Goal: Task Accomplishment & Management: Manage account settings

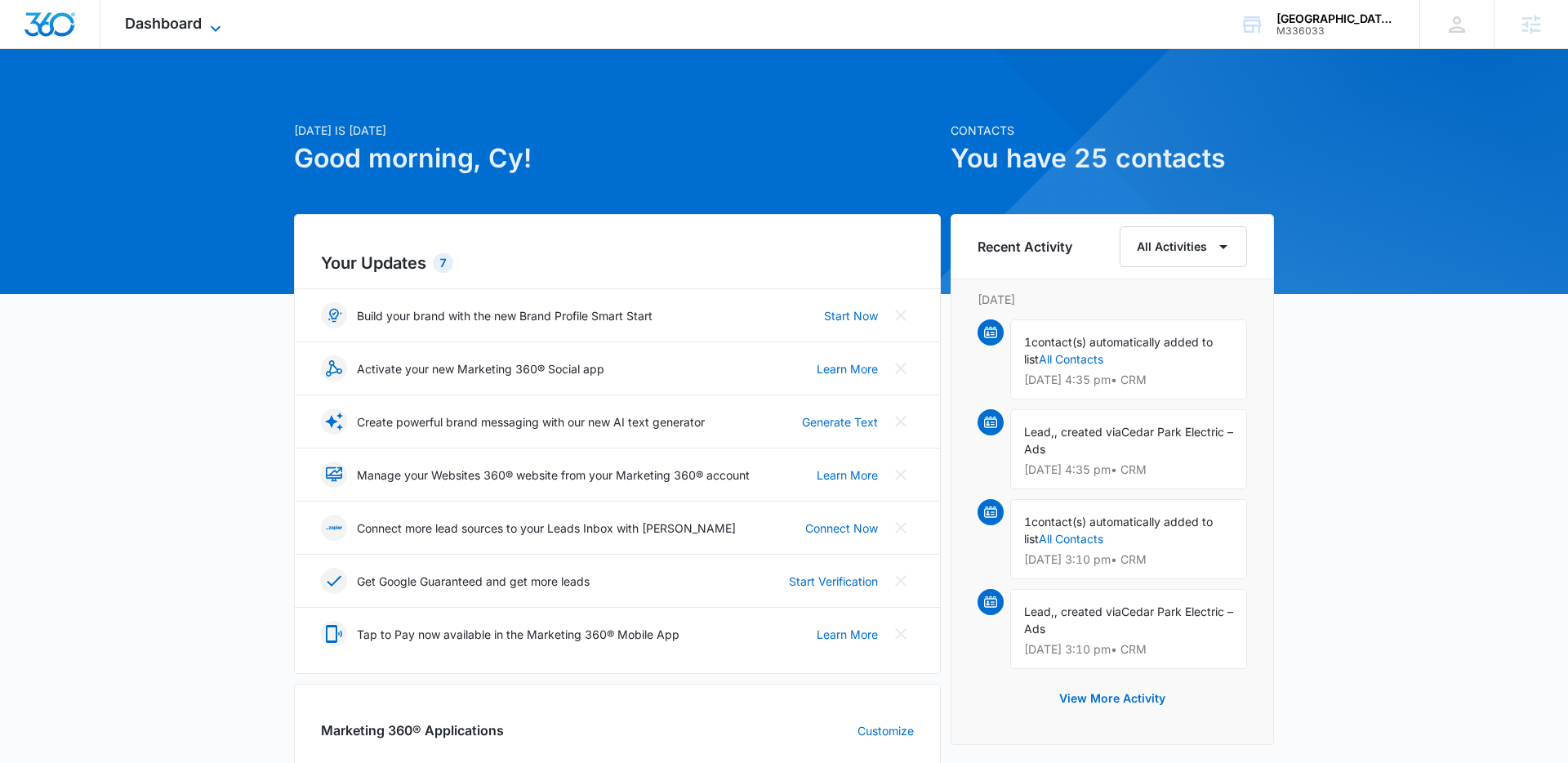
click at [171, 26] on span "Dashboard" at bounding box center [163, 23] width 77 height 17
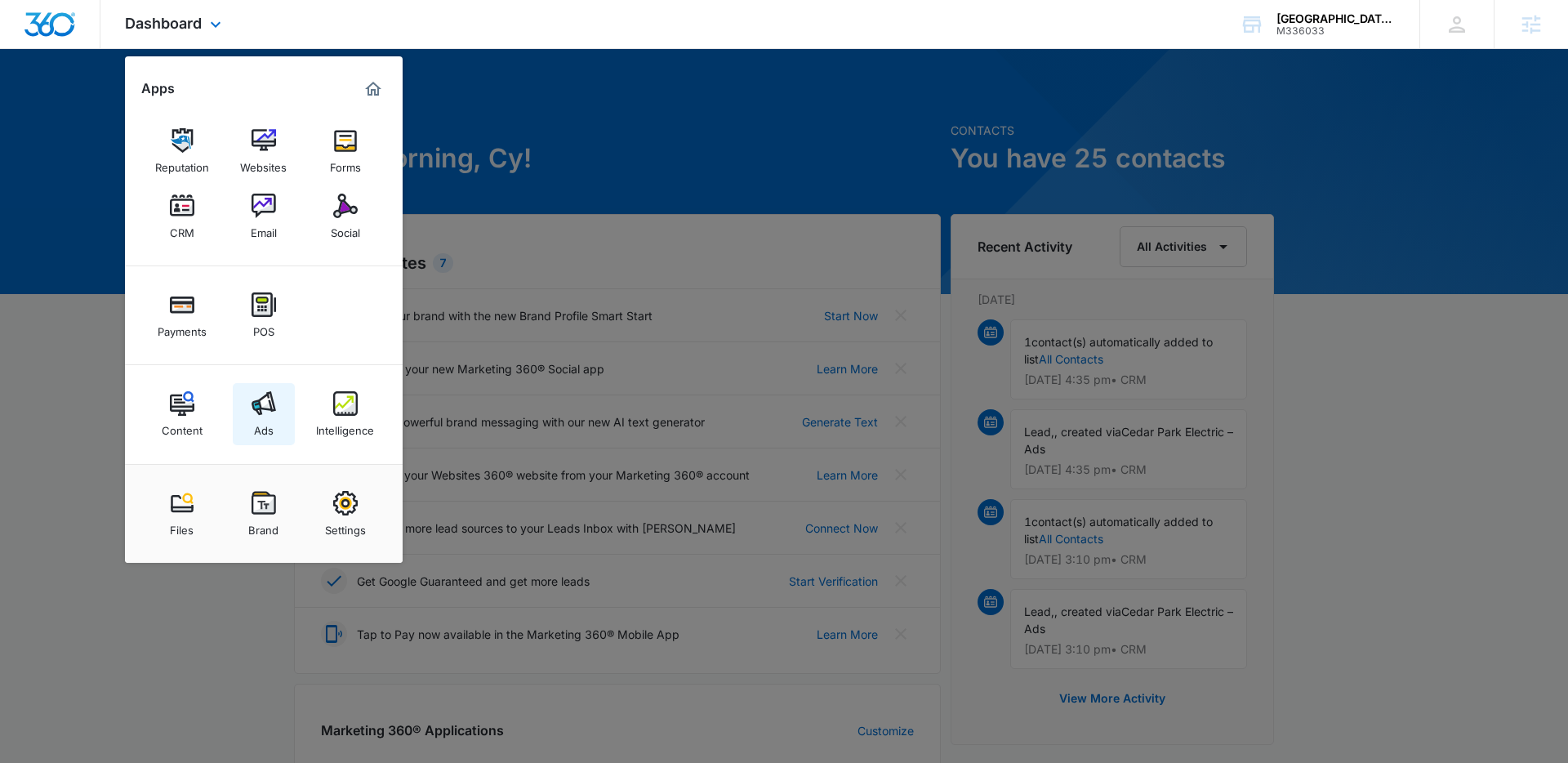
click at [267, 415] on img at bounding box center [264, 404] width 24 height 24
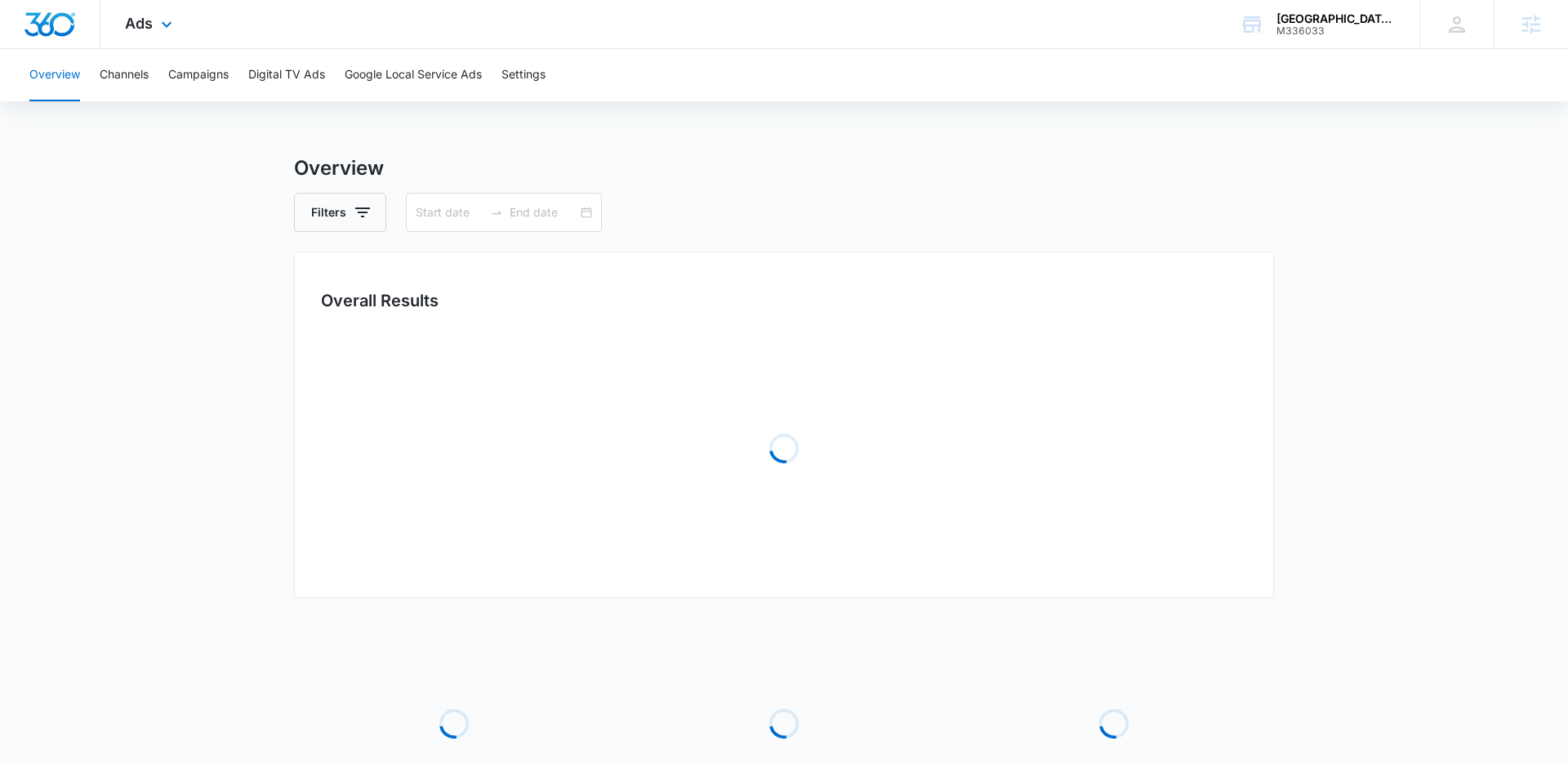
type input "08/15/2025"
type input "09/14/2025"
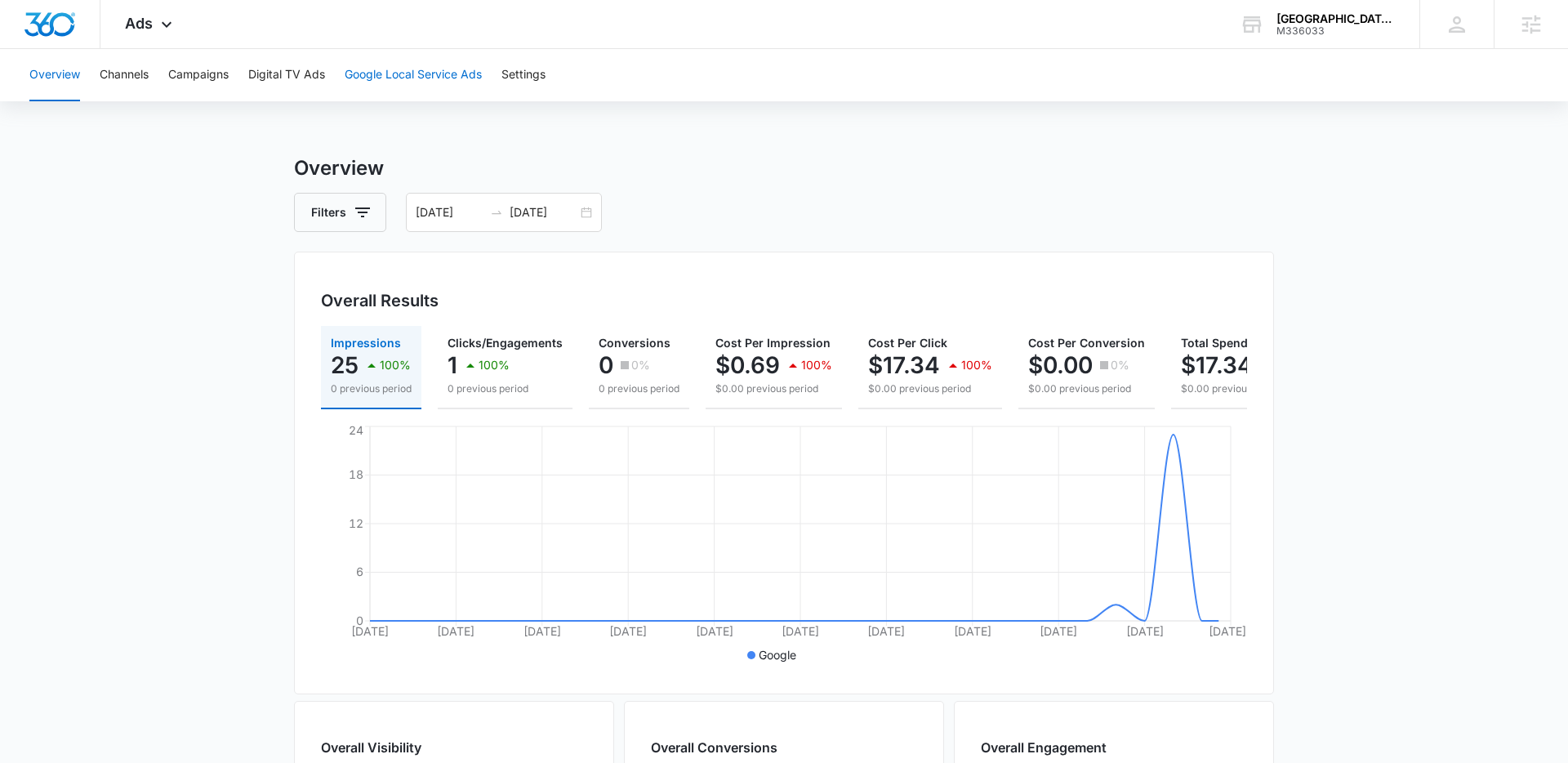
click at [464, 79] on button "Google Local Service Ads" at bounding box center [413, 75] width 137 height 53
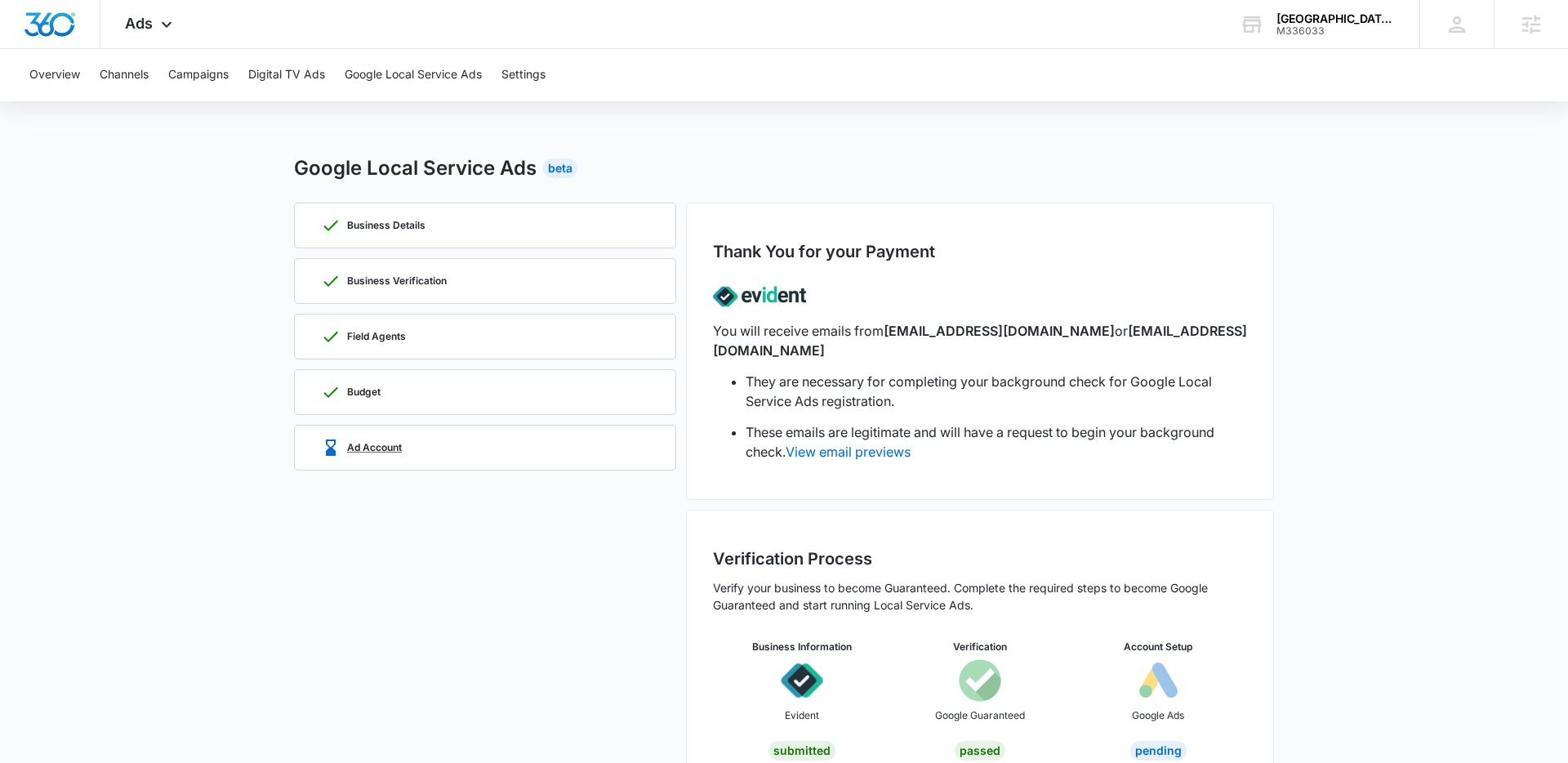
click at [388, 453] on div "Ad Account" at bounding box center [361, 447] width 81 height 20
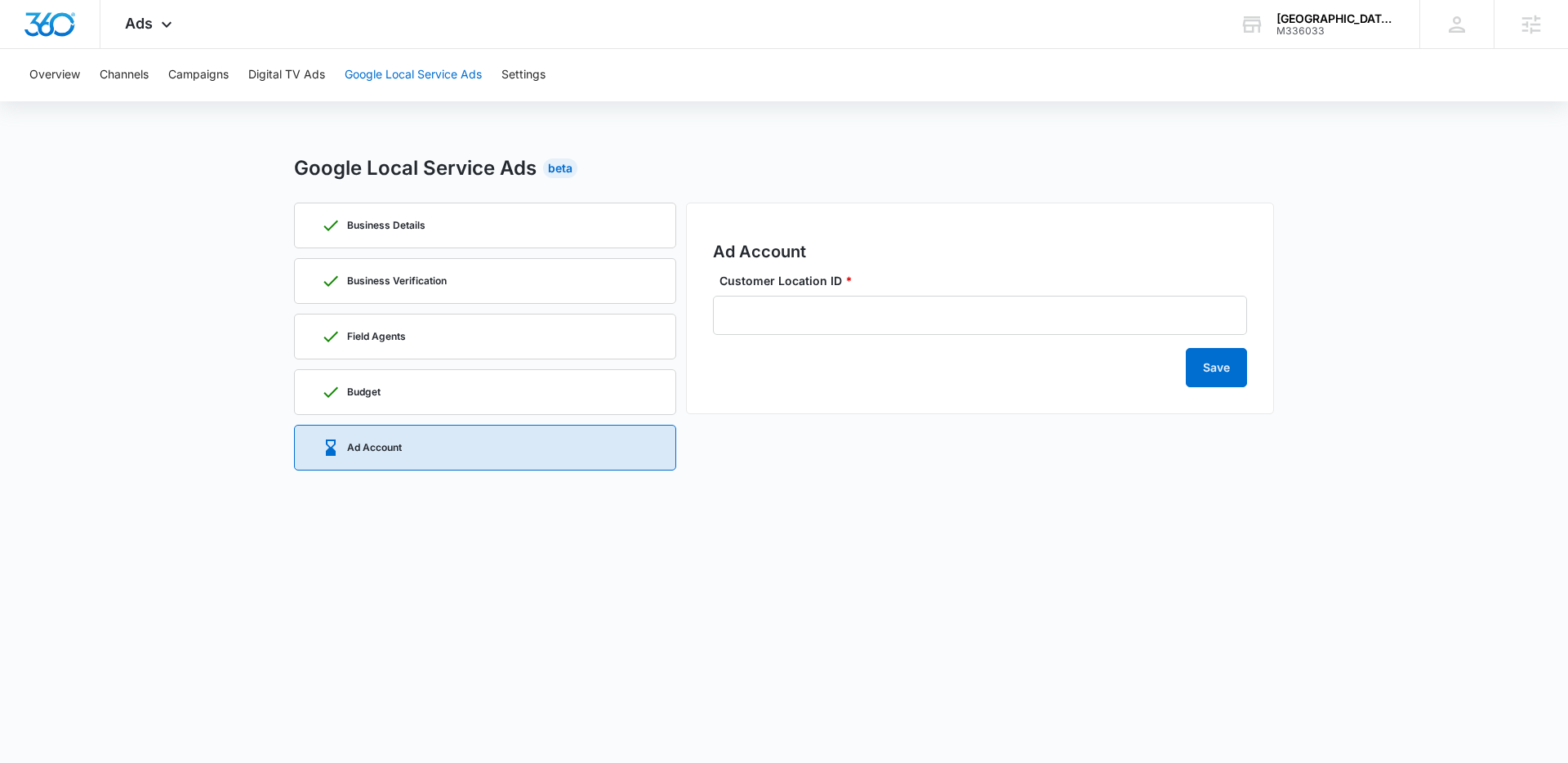
click at [449, 91] on button "Google Local Service Ads" at bounding box center [413, 75] width 137 height 53
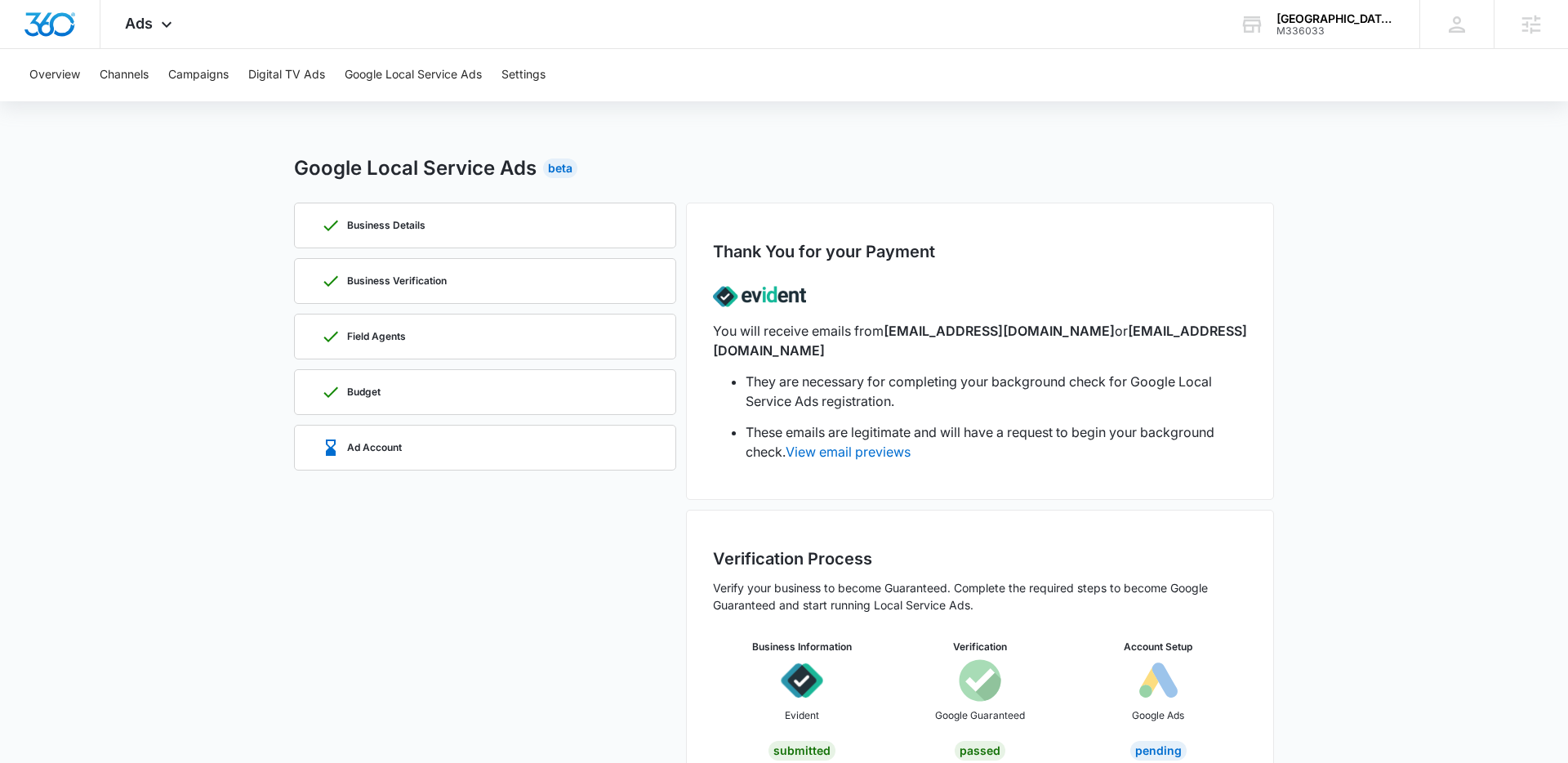
scroll to position [24, 0]
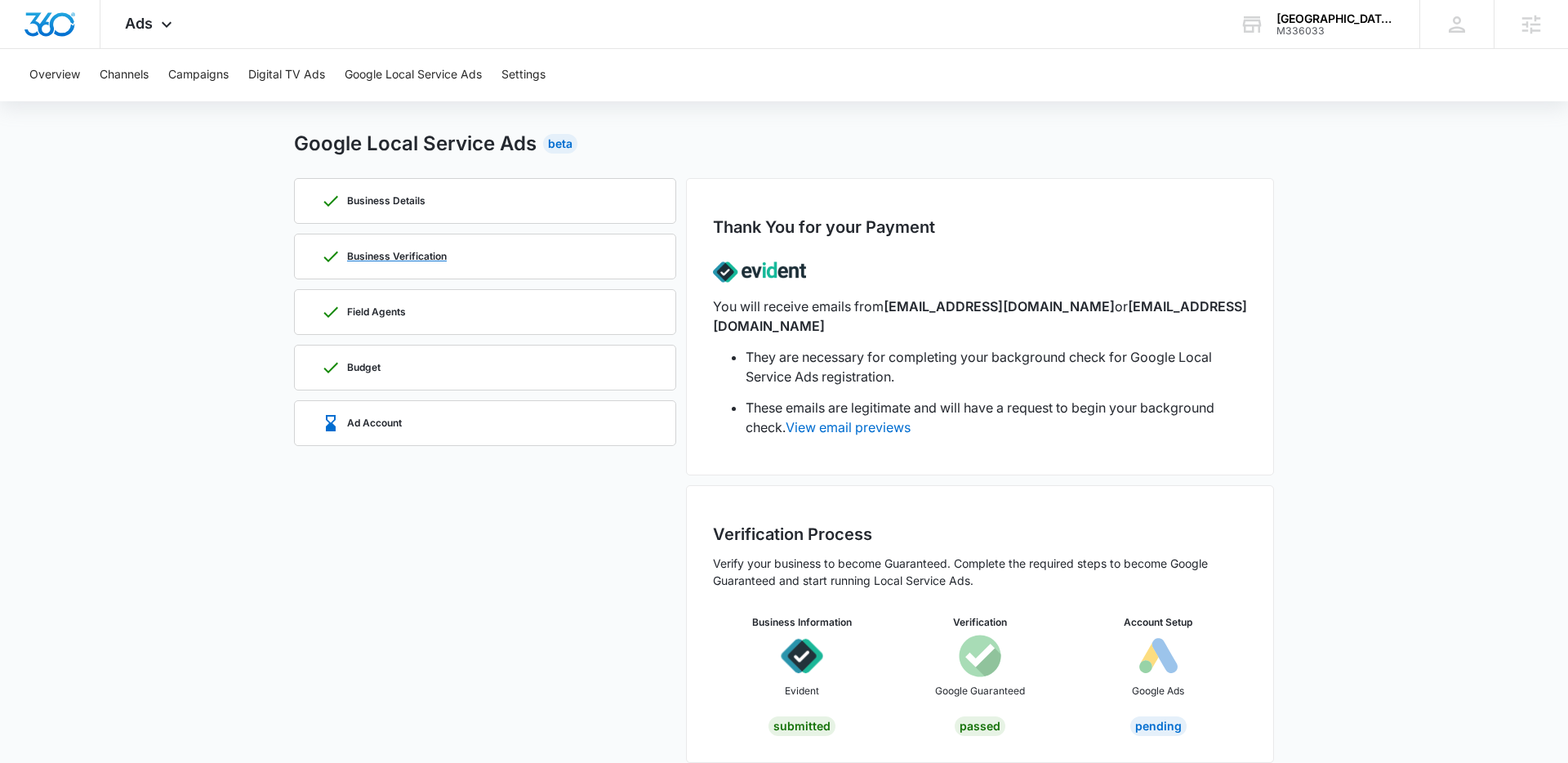
click at [399, 252] on p "Business Verification" at bounding box center [397, 256] width 99 height 9
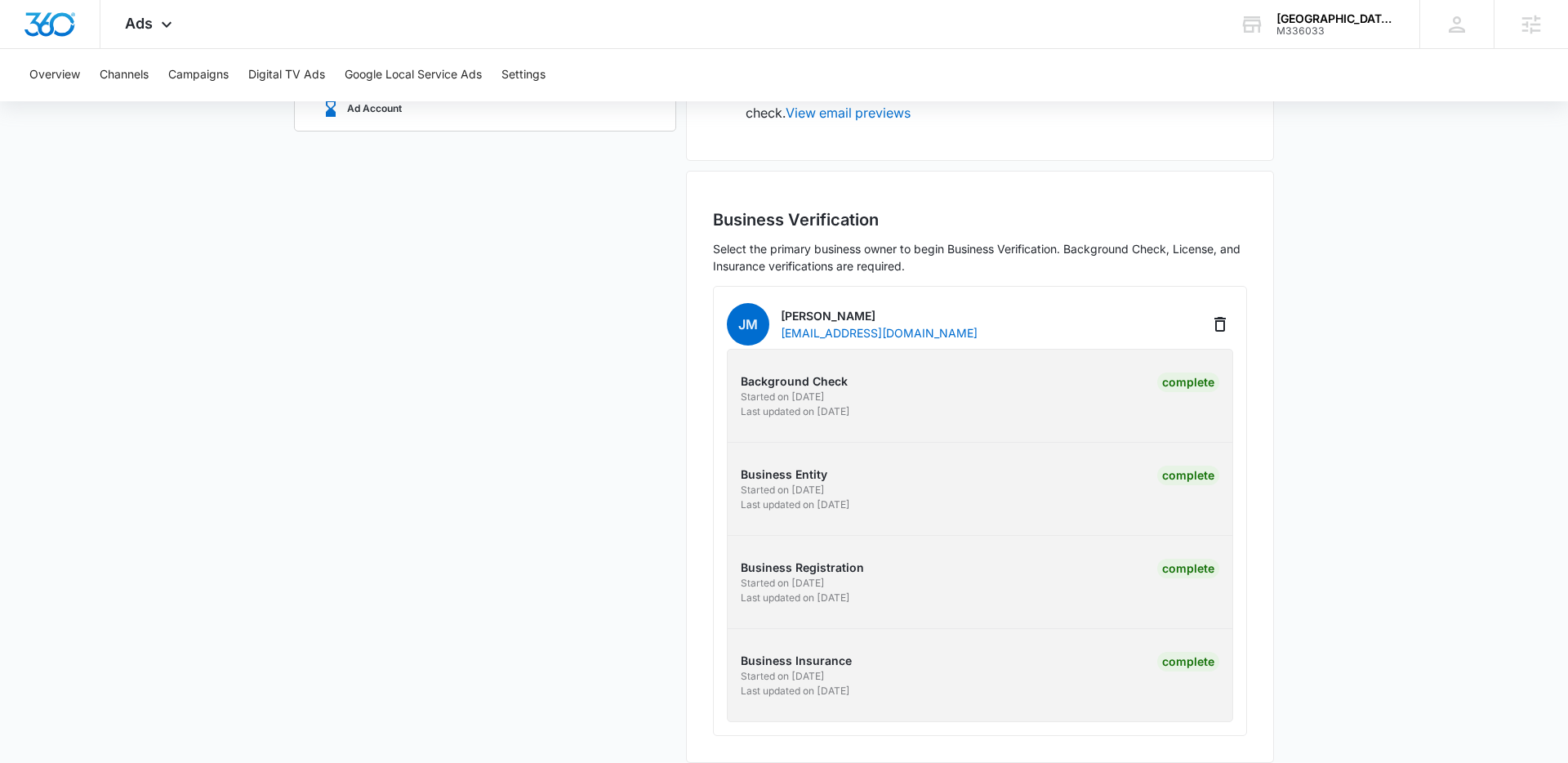
scroll to position [0, 0]
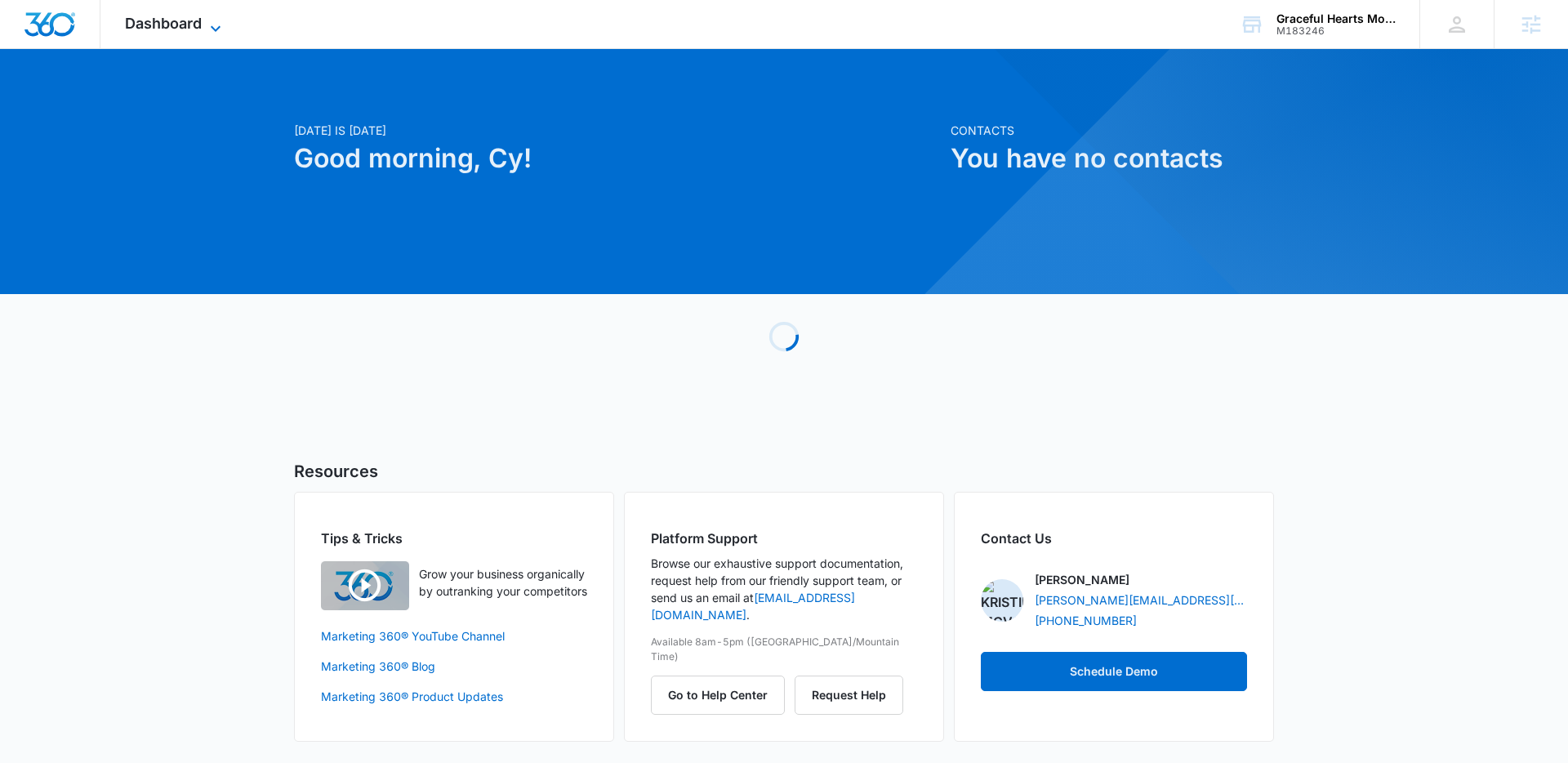
click at [222, 28] on icon at bounding box center [215, 28] width 20 height 20
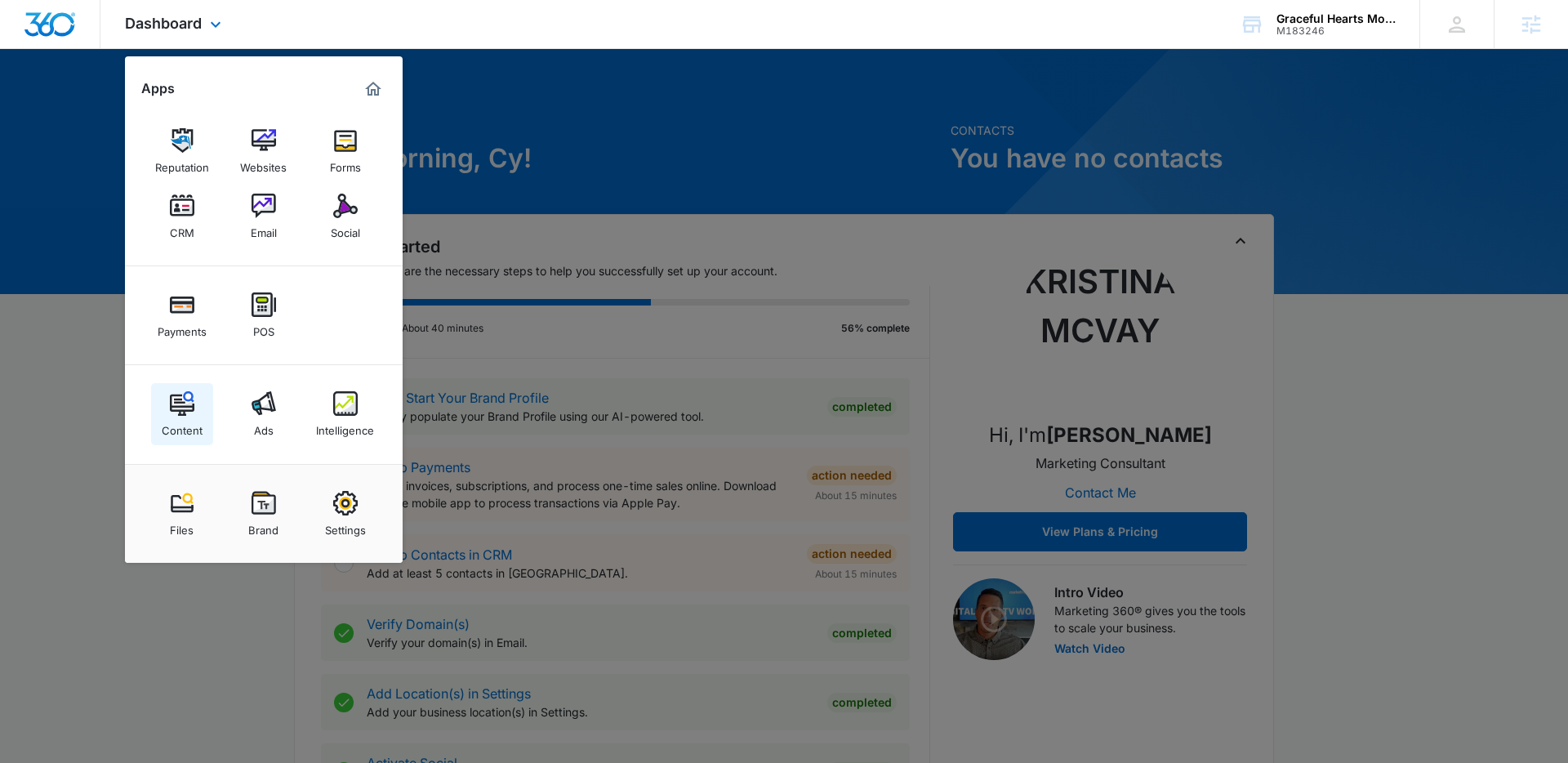
click at [173, 383] on link "Content" at bounding box center [182, 414] width 62 height 62
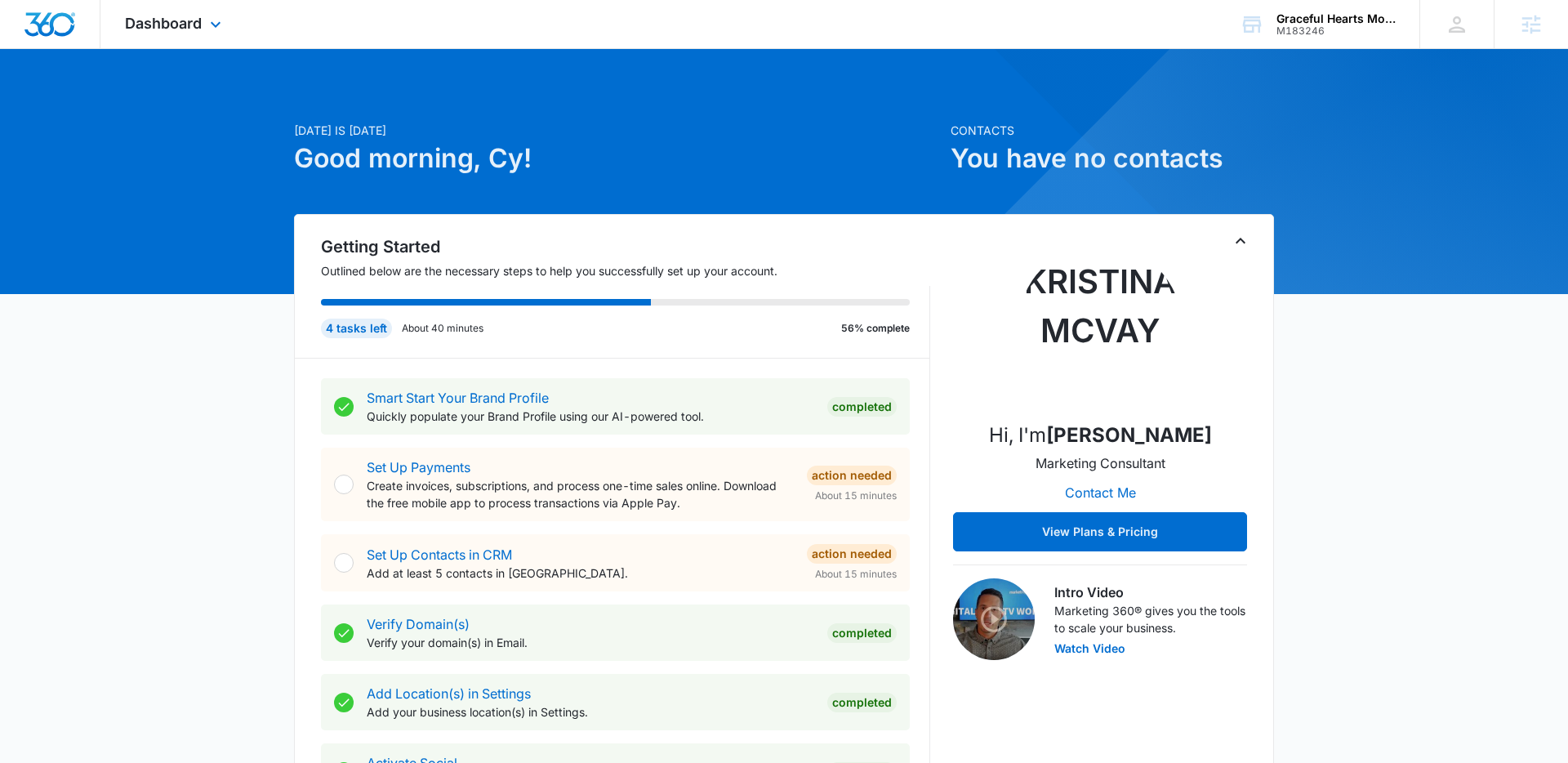
click at [210, 36] on div "Dashboard Apps Reputation Websites Forms CRM Email Social Payments POS Content …" at bounding box center [175, 23] width 149 height 48
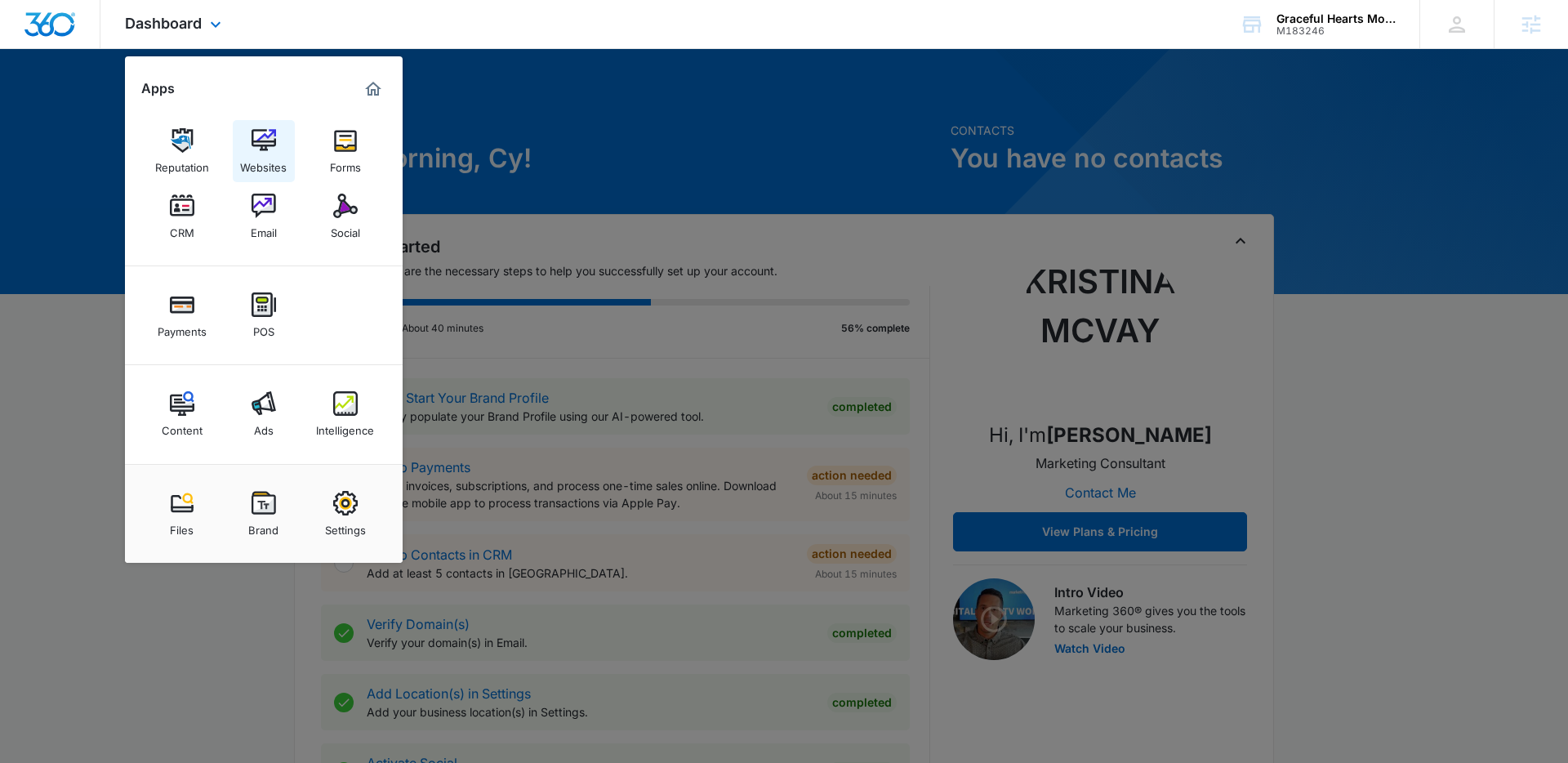
click at [278, 160] on div "Websites" at bounding box center [264, 163] width 47 height 22
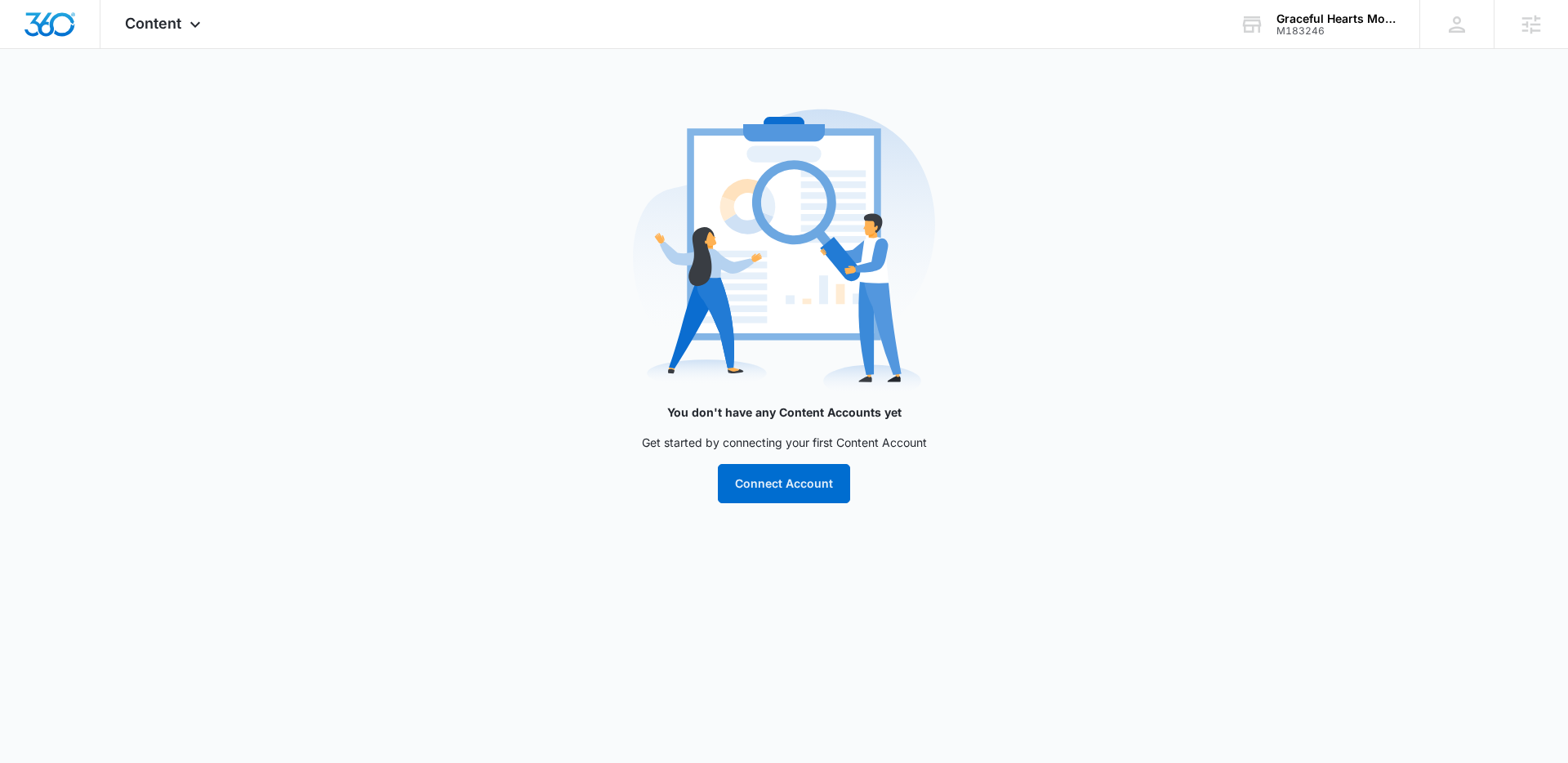
click at [773, 272] on img at bounding box center [784, 252] width 302 height 302
